Goal: Book appointment/travel/reservation

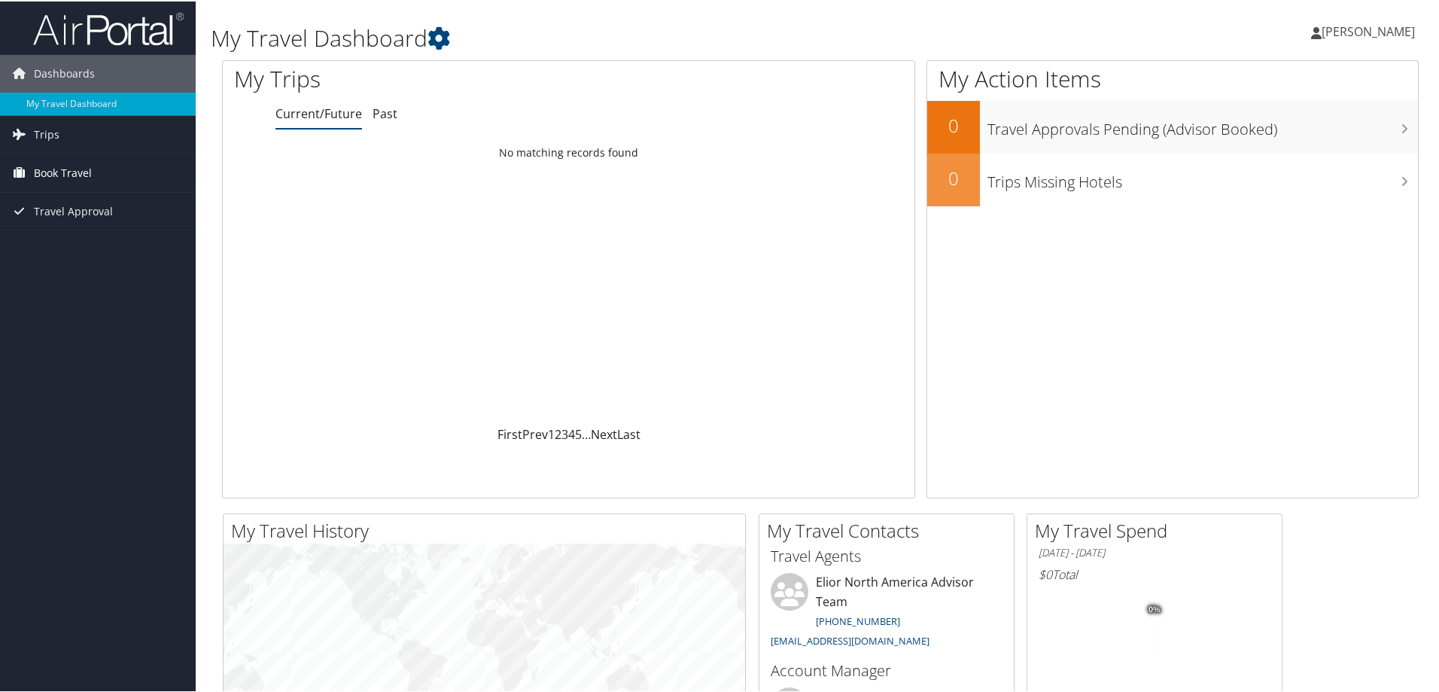
click at [75, 170] on span "Book Travel" at bounding box center [63, 172] width 58 height 38
click at [87, 206] on link "Agent Booking Request" at bounding box center [98, 201] width 196 height 23
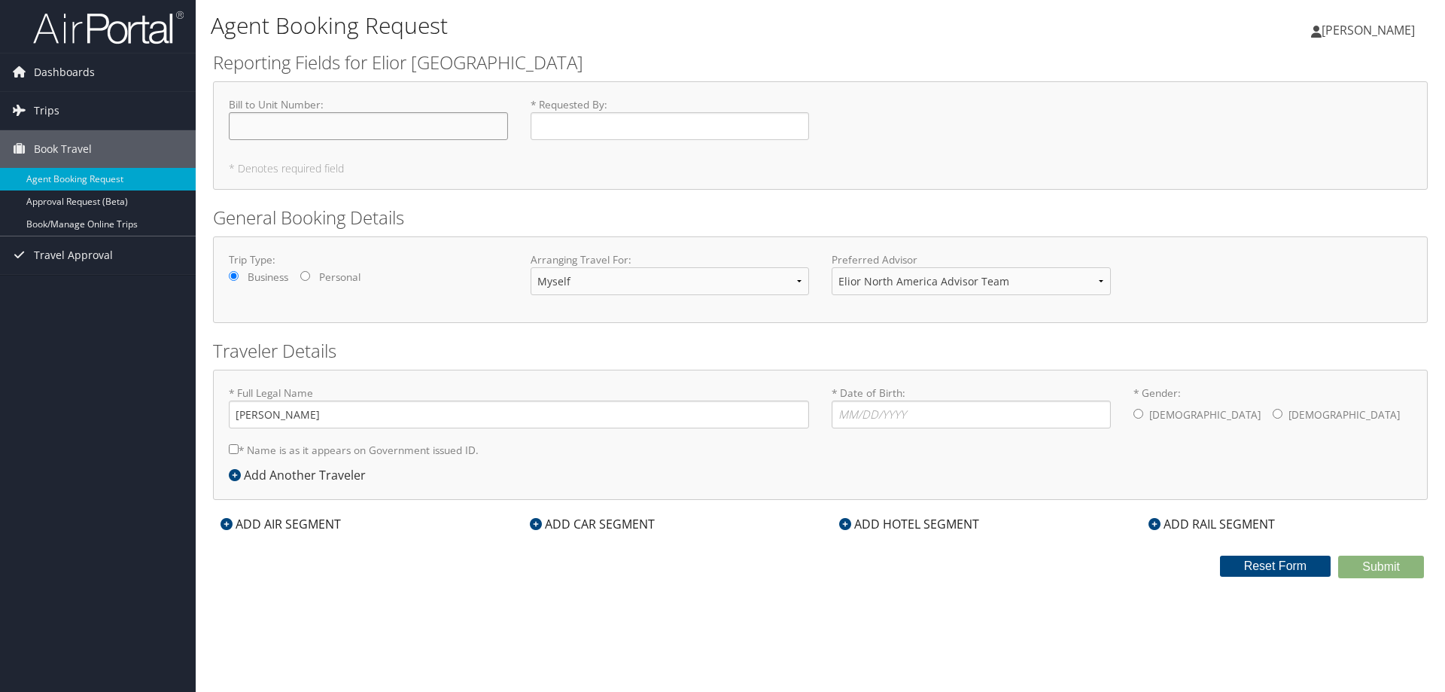
click at [367, 120] on input "Bill to Unit Number : Required" at bounding box center [368, 126] width 279 height 28
click at [1002, 421] on input "* Date of Birth: Invalid Date" at bounding box center [971, 415] width 279 height 28
click at [539, 522] on icon at bounding box center [536, 524] width 12 height 12
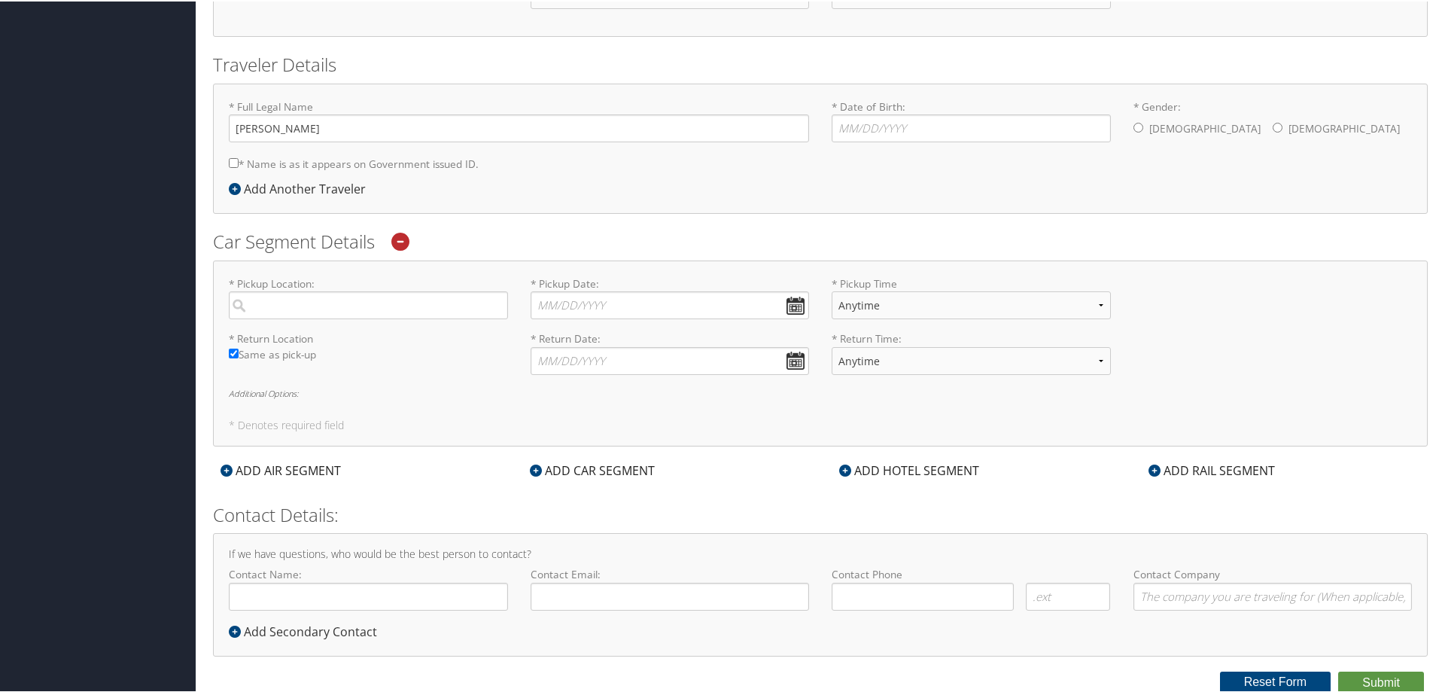
scroll to position [288, 0]
click at [839, 471] on icon at bounding box center [845, 468] width 12 height 12
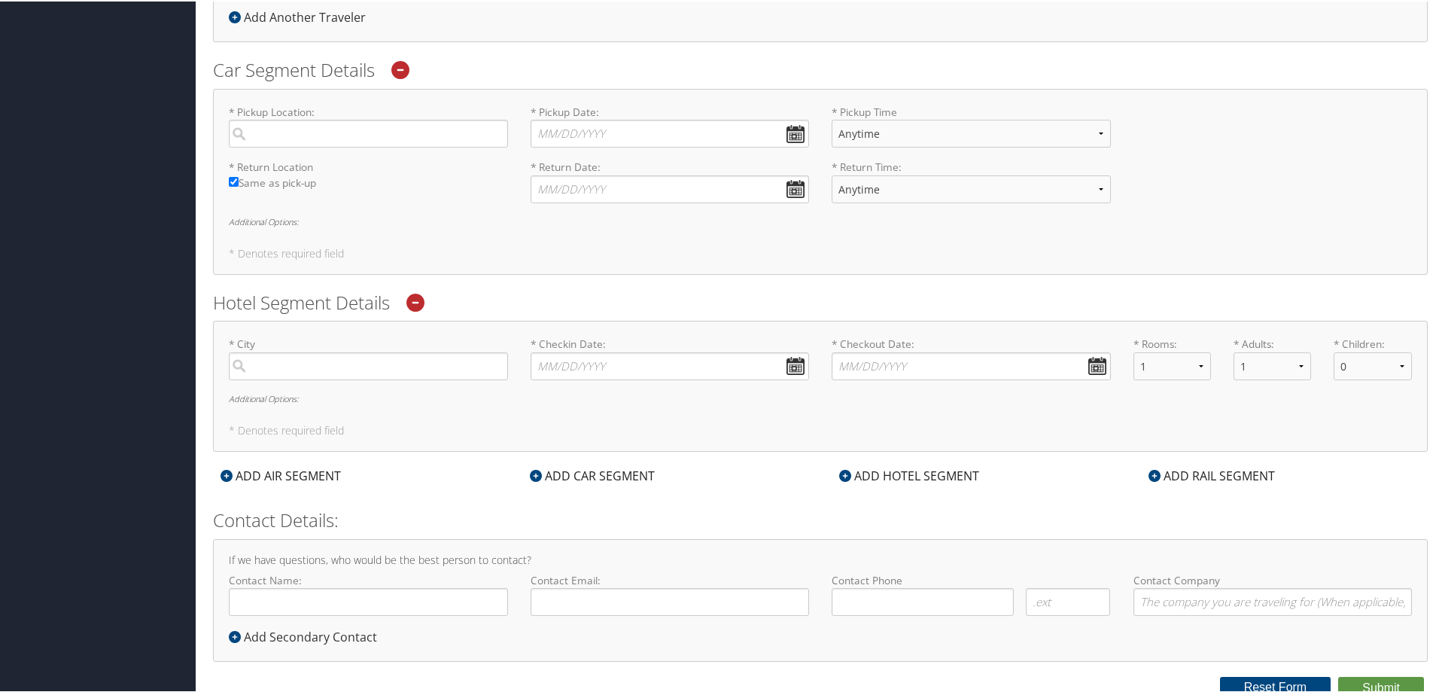
scroll to position [465, 0]
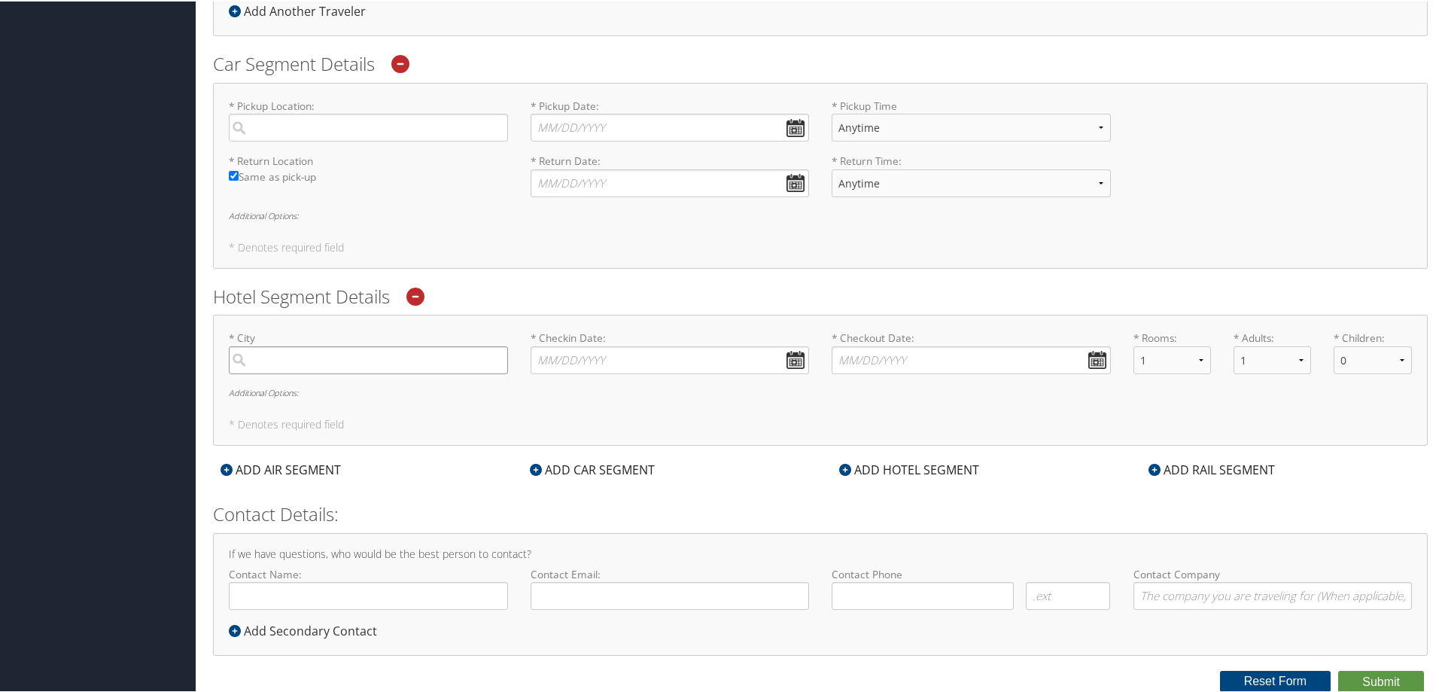
click at [328, 362] on input "search" at bounding box center [368, 359] width 279 height 28
click at [361, 382] on div "Burley (BYI ID)" at bounding box center [370, 390] width 259 height 20
click at [361, 373] on input "burley" at bounding box center [368, 359] width 279 height 28
type input "Burley"
click at [797, 357] on input "* Checkin Date: Dates must be valid" at bounding box center [670, 359] width 279 height 28
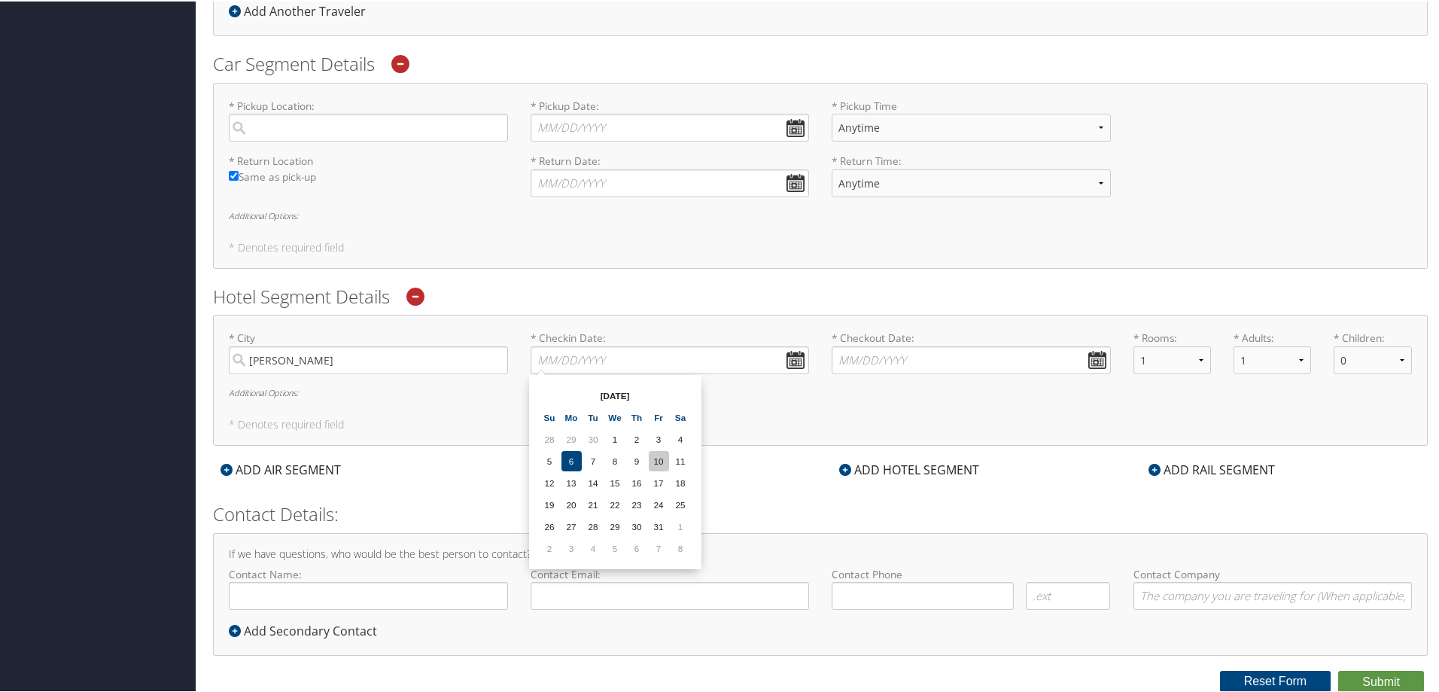
click at [664, 455] on td "10" at bounding box center [659, 459] width 20 height 20
type input "10/10/2025"
click at [1091, 356] on input "* Checkout Date: Dates must be valid" at bounding box center [971, 359] width 279 height 28
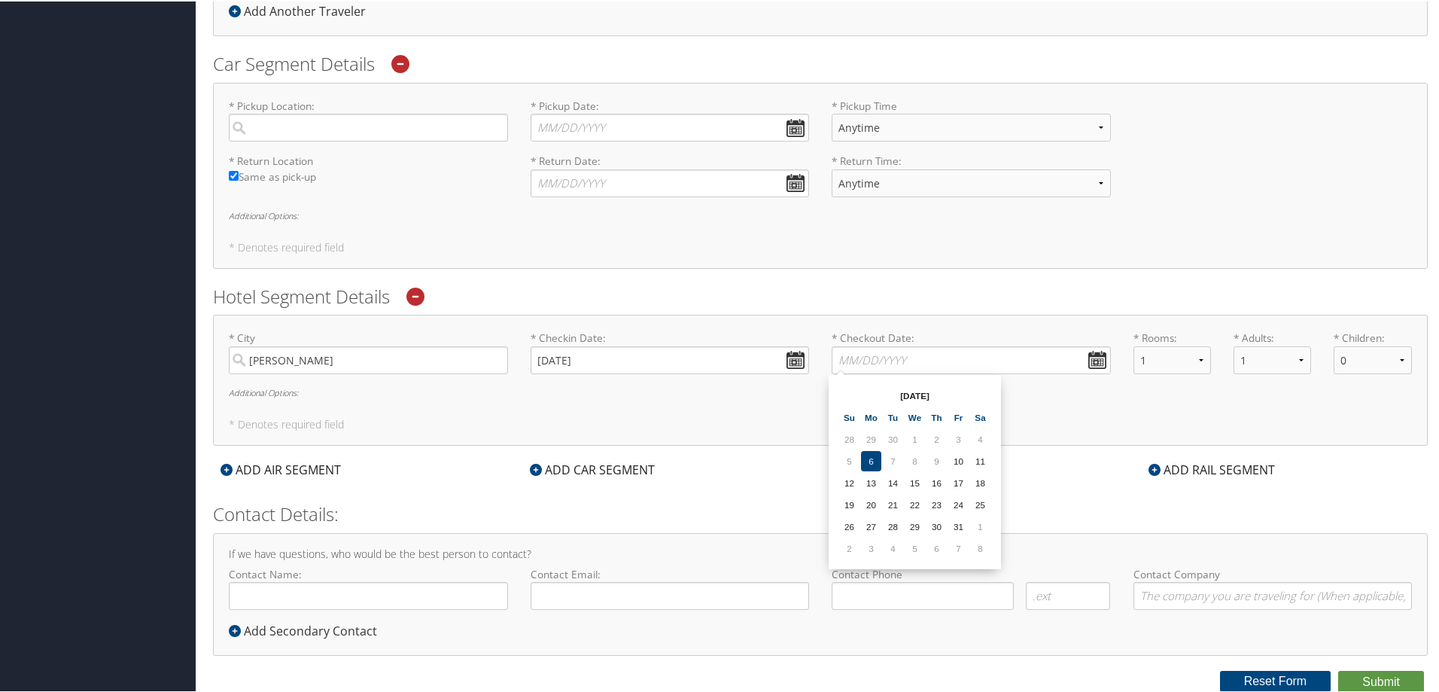
click at [858, 482] on td "12" at bounding box center [849, 481] width 20 height 20
type input "10/12/2025"
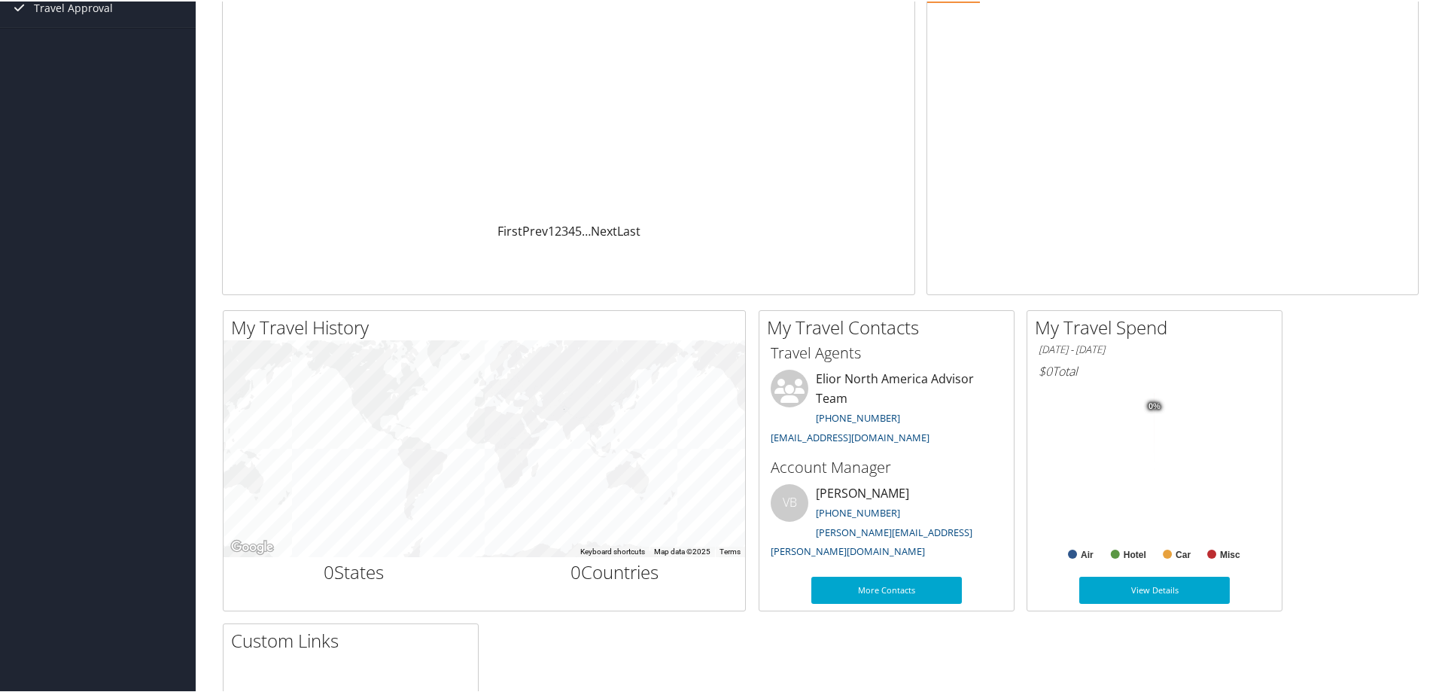
scroll to position [226, 0]
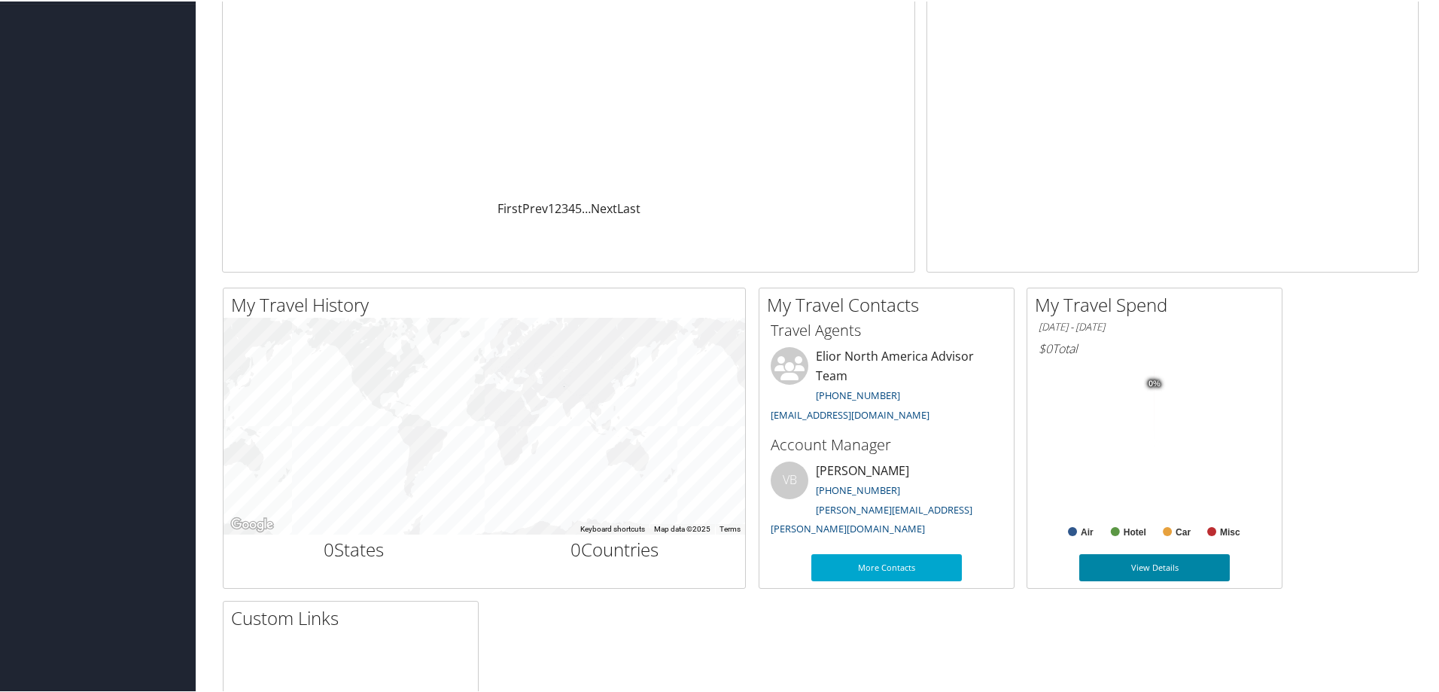
click at [1140, 567] on link "View Details" at bounding box center [1155, 566] width 151 height 27
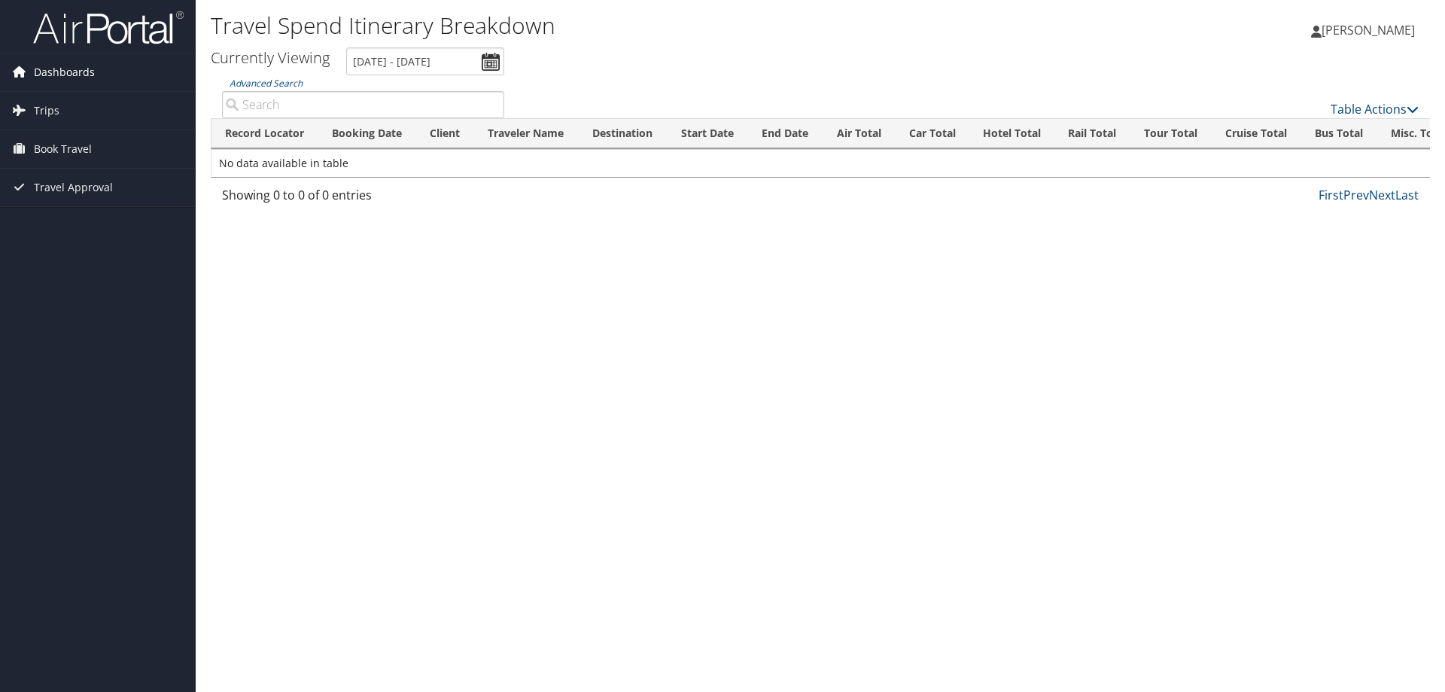
click at [29, 65] on icon at bounding box center [19, 71] width 23 height 23
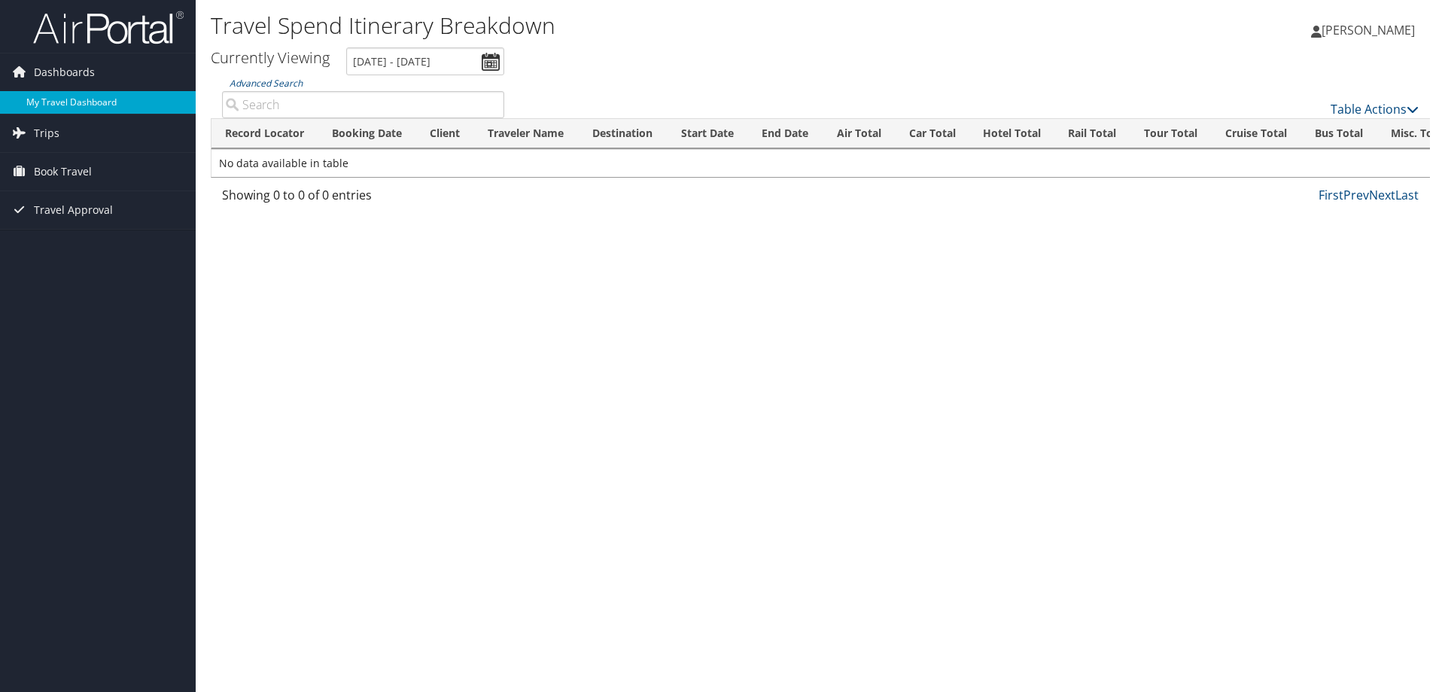
click at [74, 101] on link "My Travel Dashboard" at bounding box center [98, 102] width 196 height 23
